Goal: Task Accomplishment & Management: Manage account settings

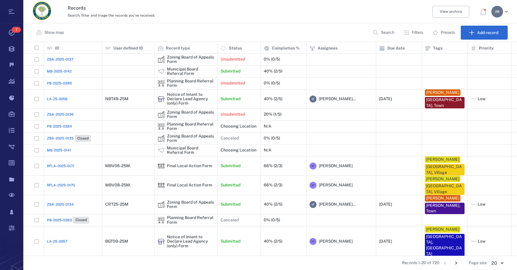
click at [414, 35] on p "Filters" at bounding box center [417, 33] width 11 height 6
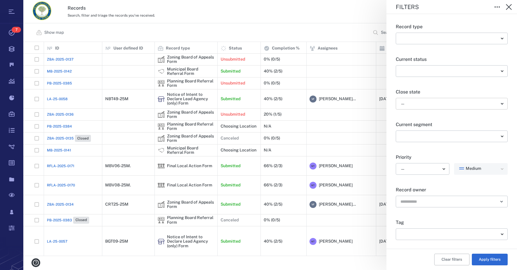
click at [415, 107] on body "Tasks 7 Records Boards Dashboard Reports Record types Guide steps Rules Form bu…" at bounding box center [258, 135] width 517 height 270
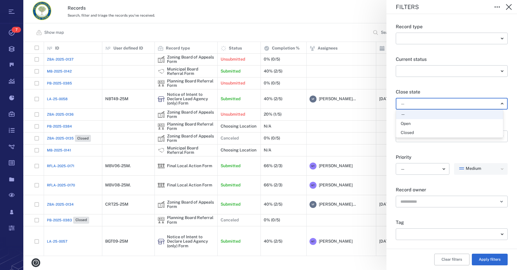
click at [408, 123] on div "Open" at bounding box center [406, 124] width 10 height 6
type input "*****"
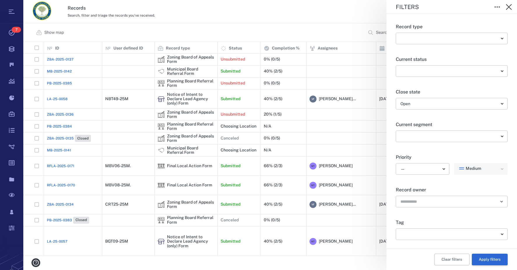
click at [487, 260] on button "Apply filters" at bounding box center [490, 260] width 36 height 12
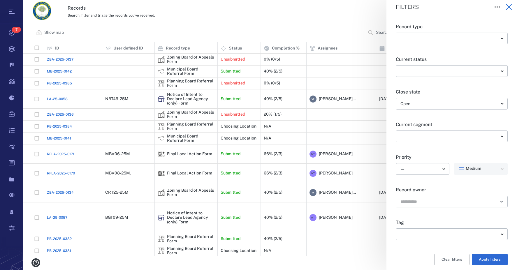
click at [506, 7] on icon "button" at bounding box center [508, 6] width 7 height 7
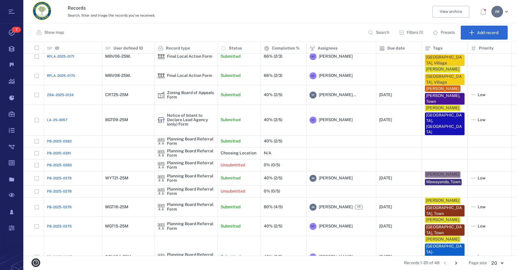
scroll to position [115, 0]
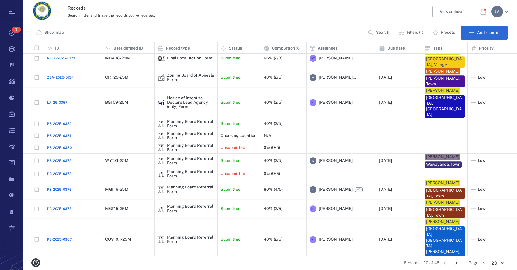
click at [457, 263] on icon "Go to next page" at bounding box center [456, 263] width 2 height 3
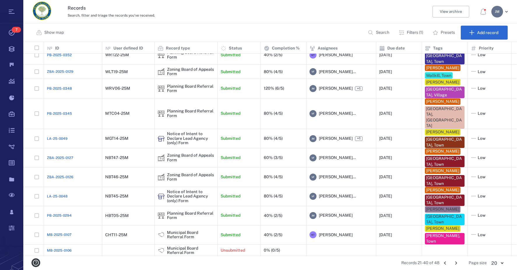
click at [457, 263] on icon "Go to next page" at bounding box center [456, 263] width 2 height 3
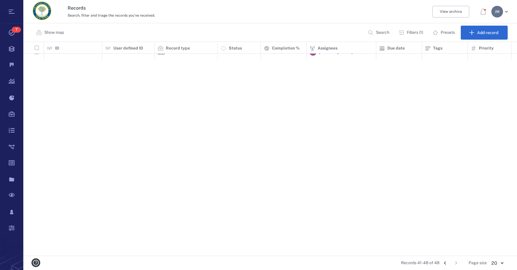
scroll to position [0, 0]
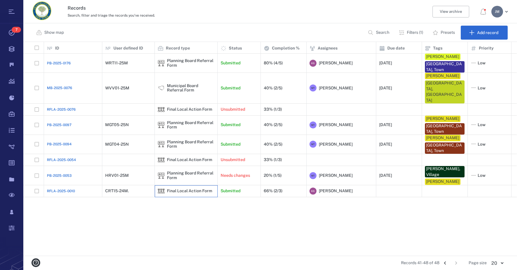
click at [179, 189] on div "Final Local Action Form" at bounding box center [189, 191] width 45 height 4
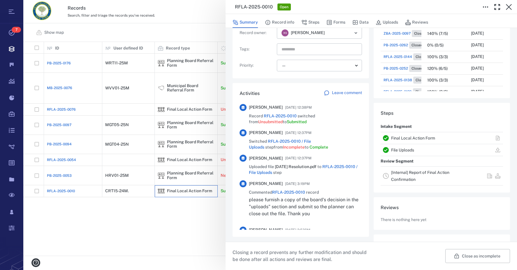
scroll to position [87, 0]
click at [402, 171] on link "[Internal] Report of Final Action Confirmation" at bounding box center [420, 176] width 58 height 12
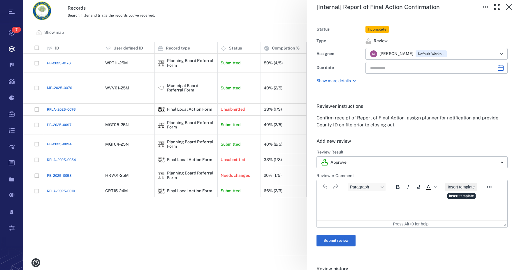
click at [461, 189] on span "Insert template" at bounding box center [461, 187] width 27 height 5
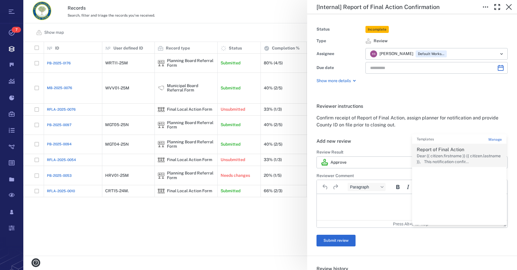
click at [441, 151] on p "Report of Final Action" at bounding box center [459, 149] width 85 height 7
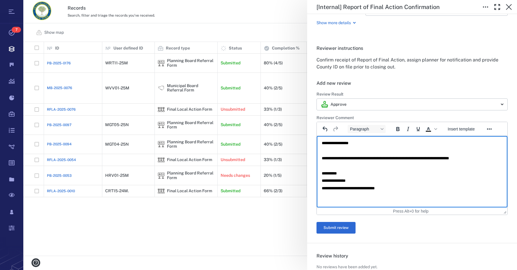
scroll to position [58, 0]
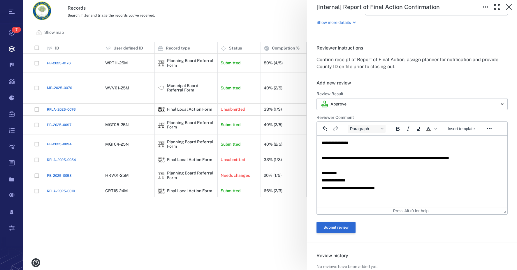
click at [339, 226] on button "Submit review" at bounding box center [335, 228] width 39 height 12
click at [342, 228] on button "Submit review" at bounding box center [335, 228] width 39 height 12
click at [338, 226] on button "Submit review" at bounding box center [335, 228] width 39 height 12
click at [350, 226] on button "Submit review" at bounding box center [335, 228] width 39 height 12
click at [342, 226] on button "Submit review" at bounding box center [335, 228] width 39 height 12
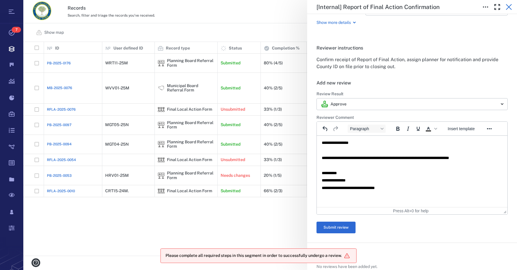
click at [509, 9] on icon "button" at bounding box center [508, 6] width 7 height 7
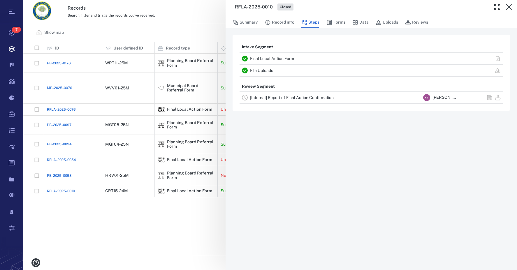
click at [273, 99] on link "[Internal] Report of Final Action Confirmation" at bounding box center [292, 97] width 84 height 5
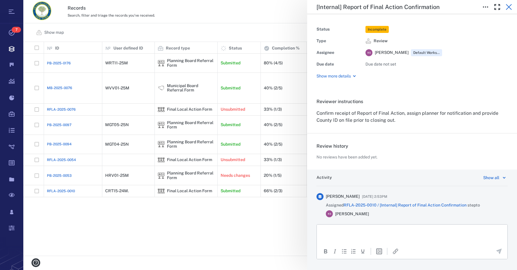
click at [512, 8] on icon "button" at bounding box center [508, 6] width 7 height 7
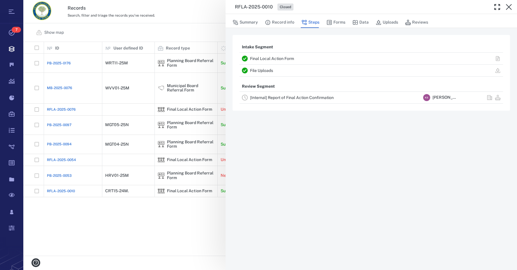
click at [274, 96] on link "[Internal] Report of Final Action Confirmation" at bounding box center [292, 97] width 84 height 5
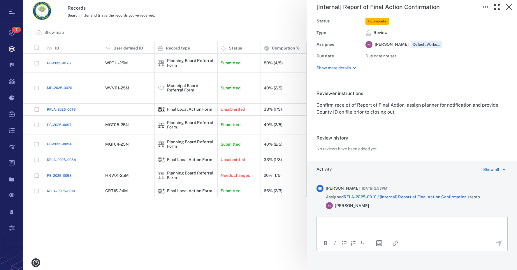
scroll to position [13, 0]
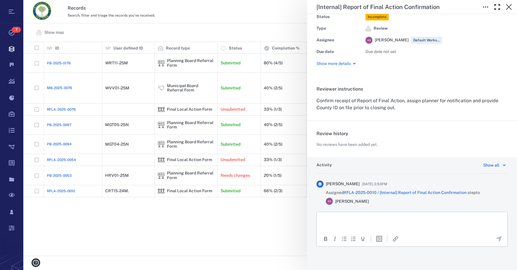
click at [440, 105] on p "Confirm receipt of Report of Final Action, assign planner for notification and …" at bounding box center [411, 104] width 191 height 14
click at [348, 62] on p "Show more details" at bounding box center [333, 64] width 34 height 6
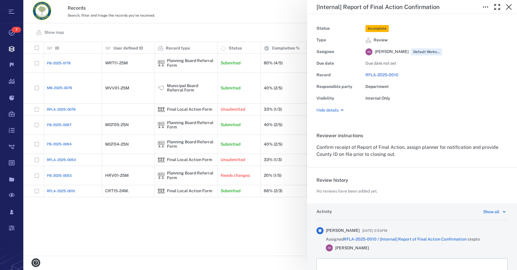
scroll to position [0, 0]
click at [507, 6] on icon "button" at bounding box center [509, 7] width 6 height 6
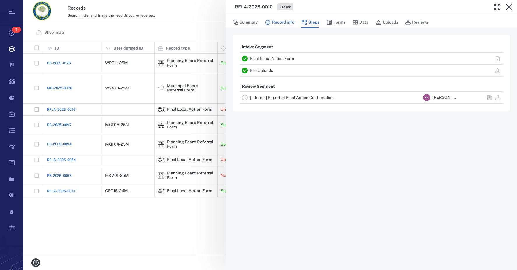
click at [275, 21] on button "Record info" at bounding box center [279, 22] width 29 height 11
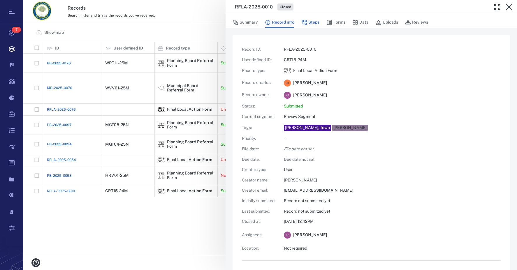
click at [311, 20] on button "Steps" at bounding box center [310, 22] width 18 height 11
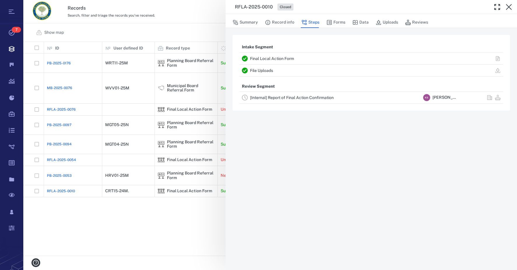
click at [306, 95] on link "[Internal] Report of Final Action Confirmation" at bounding box center [292, 97] width 84 height 5
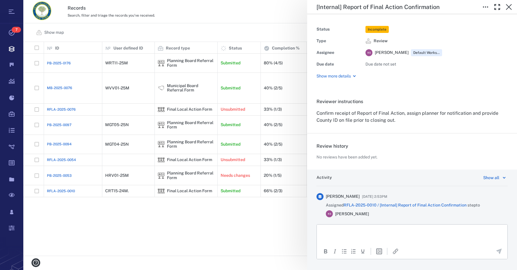
scroll to position [13, 0]
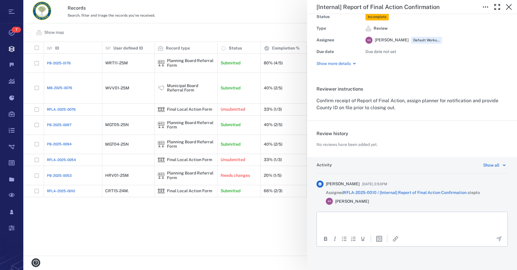
click at [449, 216] on html at bounding box center [412, 219] width 191 height 15
click at [506, 7] on icon "button" at bounding box center [508, 6] width 7 height 7
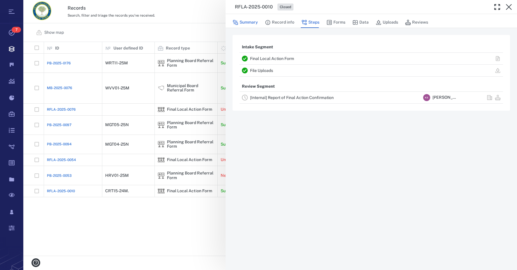
click at [251, 22] on button "Summary" at bounding box center [244, 22] width 25 height 11
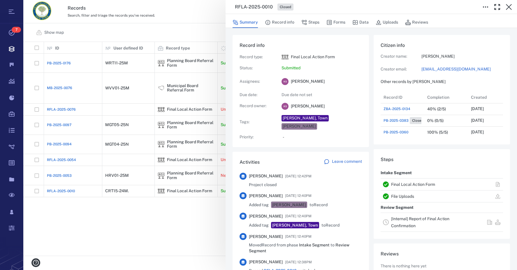
scroll to position [303, 111]
click at [415, 219] on link "[Internal] Report of Final Action Confirmation" at bounding box center [420, 222] width 58 height 12
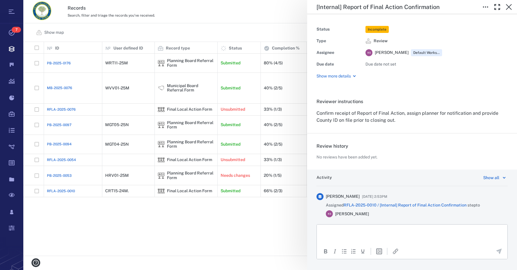
scroll to position [13, 0]
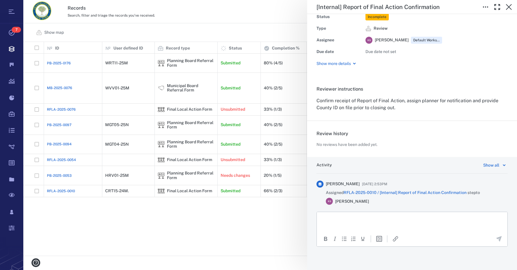
click at [412, 220] on p "Rich Text Area. Press ALT-0 for help." at bounding box center [412, 219] width 181 height 5
click at [496, 247] on icon "Send the comment" at bounding box center [499, 248] width 6 height 6
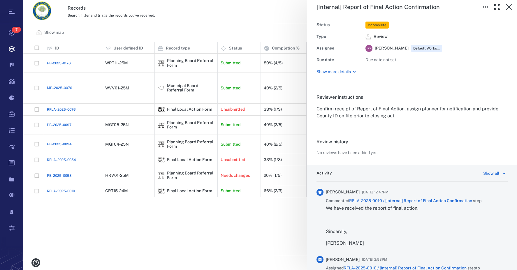
scroll to position [0, 0]
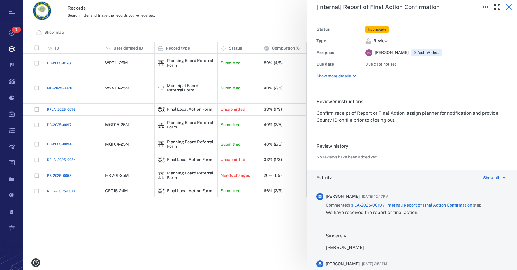
click at [509, 7] on icon "button" at bounding box center [509, 7] width 6 height 6
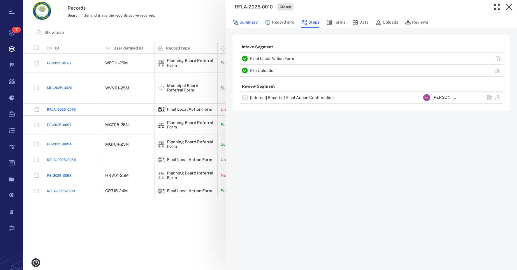
click at [253, 24] on button "Summary" at bounding box center [244, 22] width 25 height 11
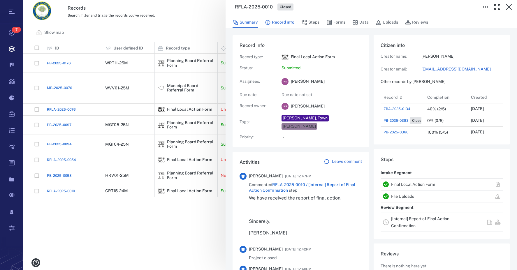
click at [283, 22] on button "Record info" at bounding box center [279, 22] width 29 height 11
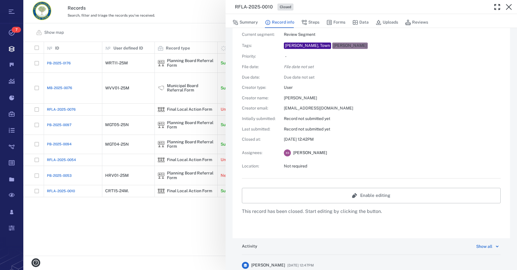
scroll to position [71, 0]
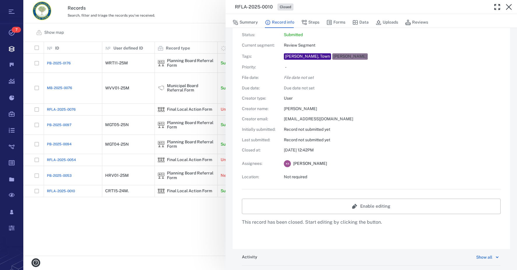
click at [377, 205] on button "Enable editing" at bounding box center [371, 206] width 259 height 15
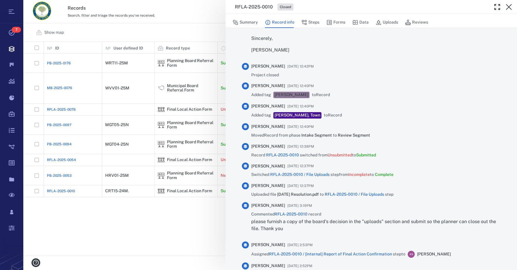
scroll to position [422, 0]
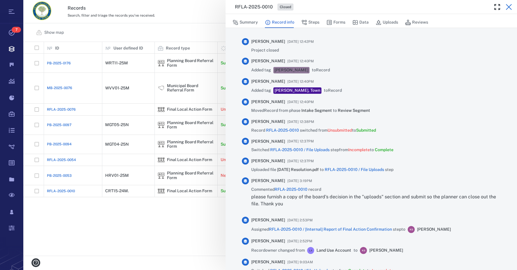
click at [509, 6] on icon "button" at bounding box center [508, 6] width 7 height 7
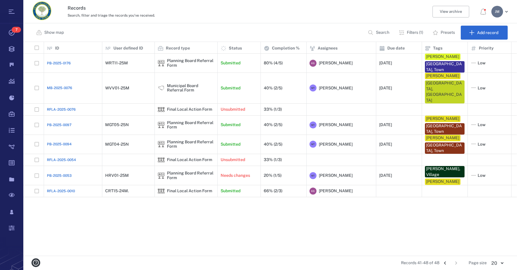
click at [446, 263] on icon "Go to previous page" at bounding box center [445, 263] width 6 height 6
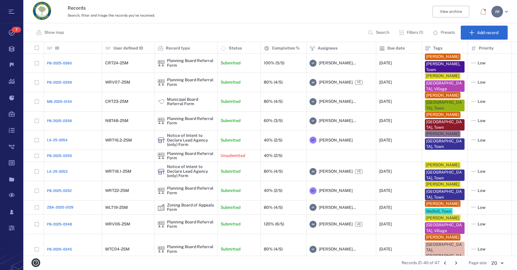
click at [455, 264] on icon "Go to next page" at bounding box center [456, 263] width 6 height 6
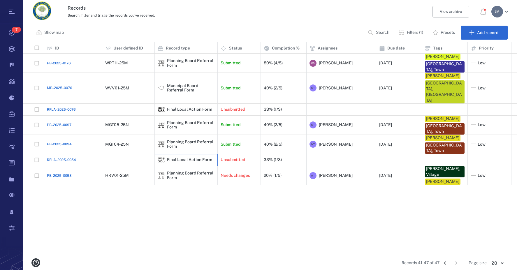
click at [175, 158] on div "Final Local Action Form" at bounding box center [189, 160] width 45 height 4
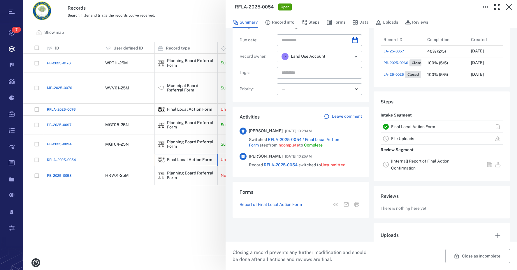
scroll to position [58, 0]
click at [410, 128] on link "Final Local Action Form" at bounding box center [413, 126] width 44 height 5
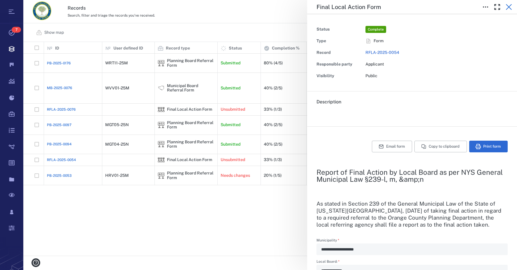
click at [510, 4] on icon "button" at bounding box center [508, 6] width 7 height 7
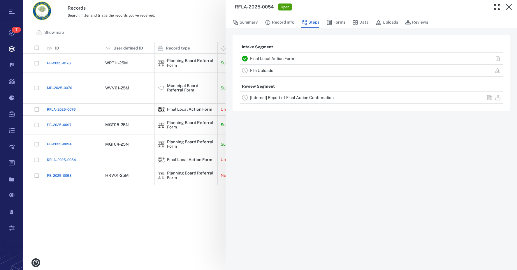
click at [509, 4] on icon "button" at bounding box center [508, 6] width 7 height 7
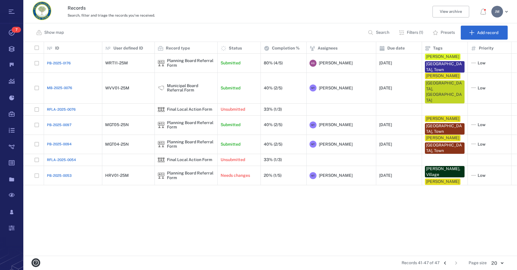
click at [445, 262] on icon "Go to previous page" at bounding box center [445, 263] width 2 height 3
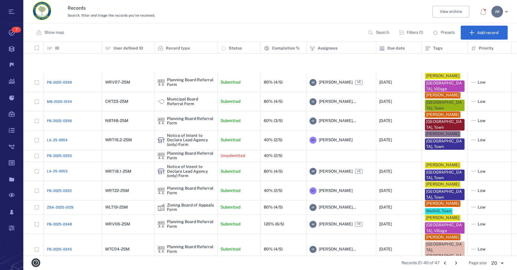
scroll to position [174, 0]
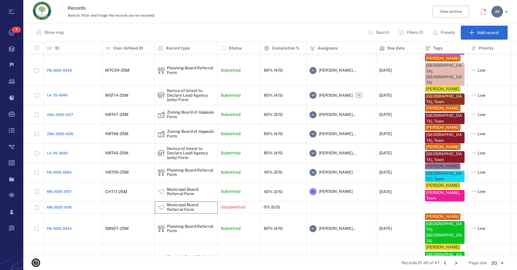
click at [196, 203] on div "Municipal Board Referral Form" at bounding box center [190, 207] width 47 height 9
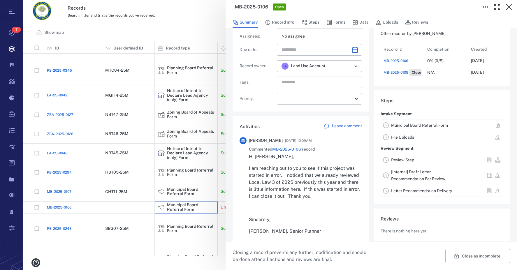
scroll to position [58, 0]
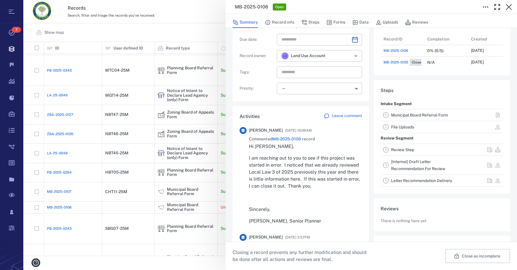
drag, startPoint x: 508, startPoint y: 8, endPoint x: 149, endPoint y: 219, distance: 416.1
click at [508, 8] on icon "button" at bounding box center [509, 7] width 6 height 6
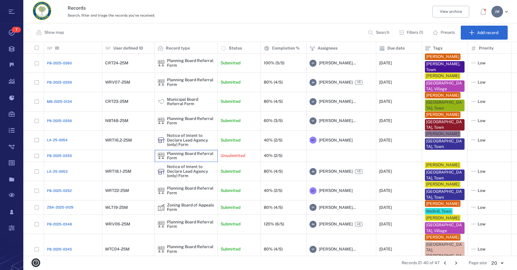
click at [187, 152] on div "Planning Board Referral Form" at bounding box center [190, 155] width 47 height 9
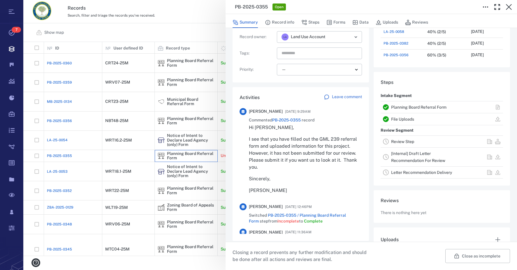
scroll to position [87, 0]
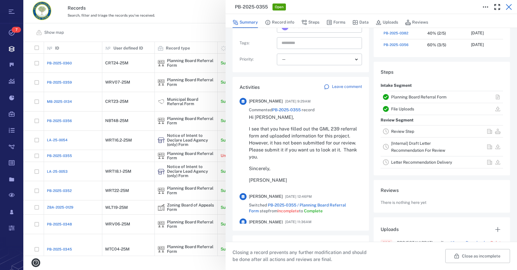
click at [508, 8] on icon "button" at bounding box center [509, 7] width 6 height 6
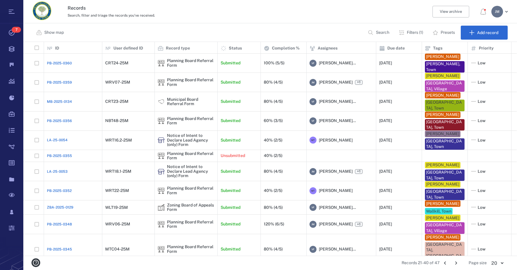
click at [445, 264] on icon "Go to previous page" at bounding box center [445, 263] width 2 height 3
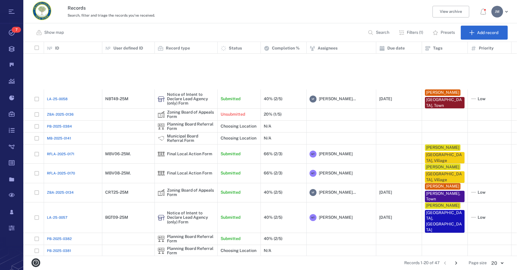
scroll to position [115, 0]
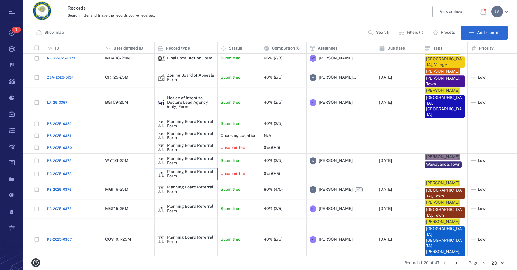
click at [195, 170] on div "Planning Board Referral Form" at bounding box center [190, 174] width 47 height 9
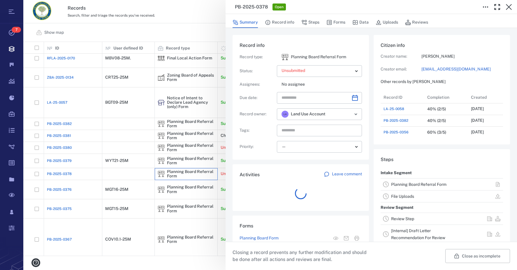
scroll to position [151, 111]
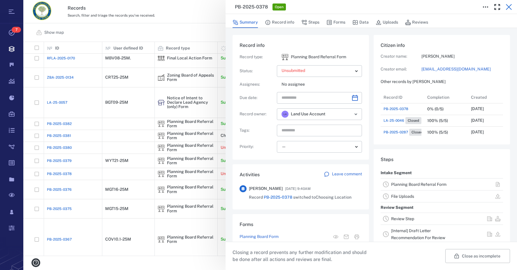
click at [510, 7] on icon "button" at bounding box center [508, 6] width 7 height 7
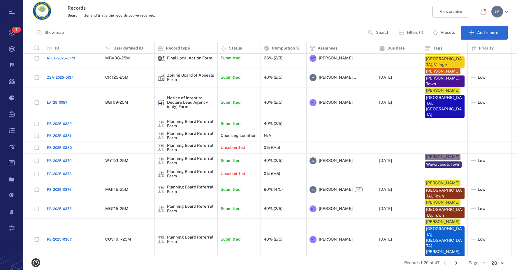
click at [496, 11] on div "[PERSON_NAME]" at bounding box center [497, 12] width 12 height 12
click at [469, 53] on span "Log out" at bounding box center [466, 51] width 14 height 6
